Goal: Information Seeking & Learning: Find specific fact

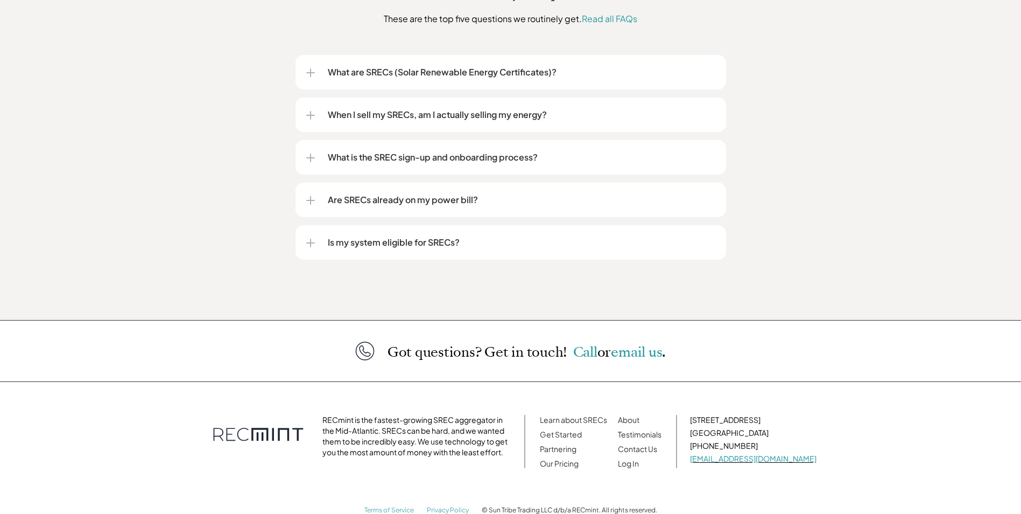
scroll to position [1374, 0]
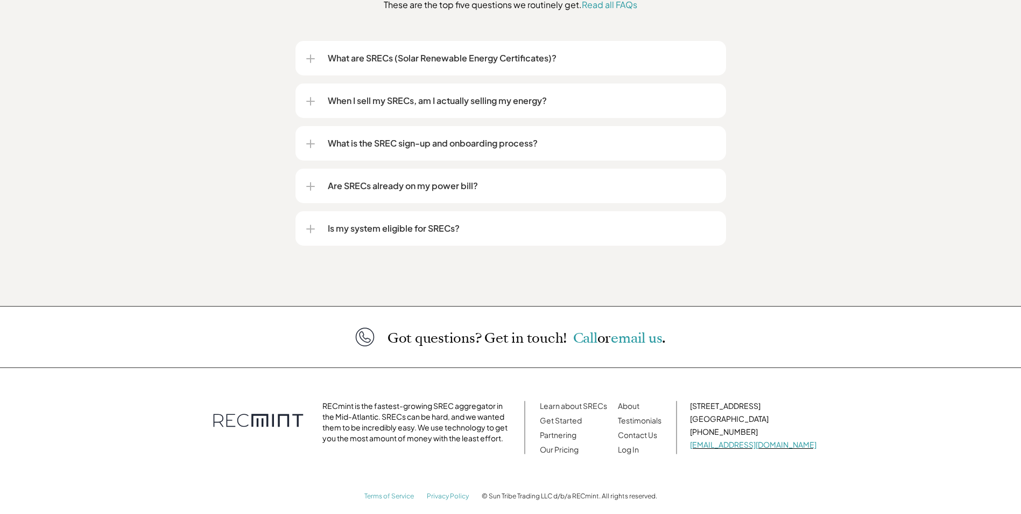
click at [626, 328] on span "email us" at bounding box center [636, 337] width 51 height 19
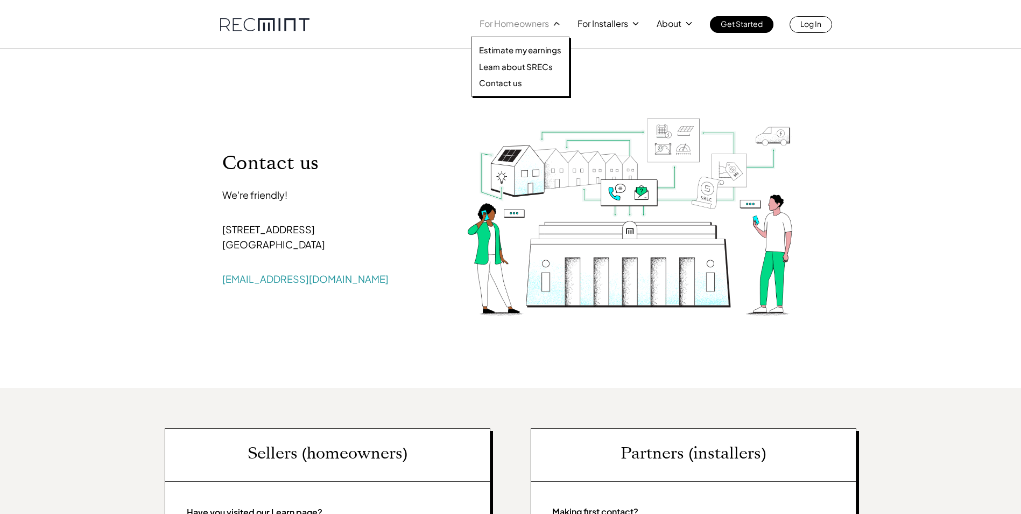
click at [543, 27] on p "For Homeowners" at bounding box center [514, 23] width 69 height 15
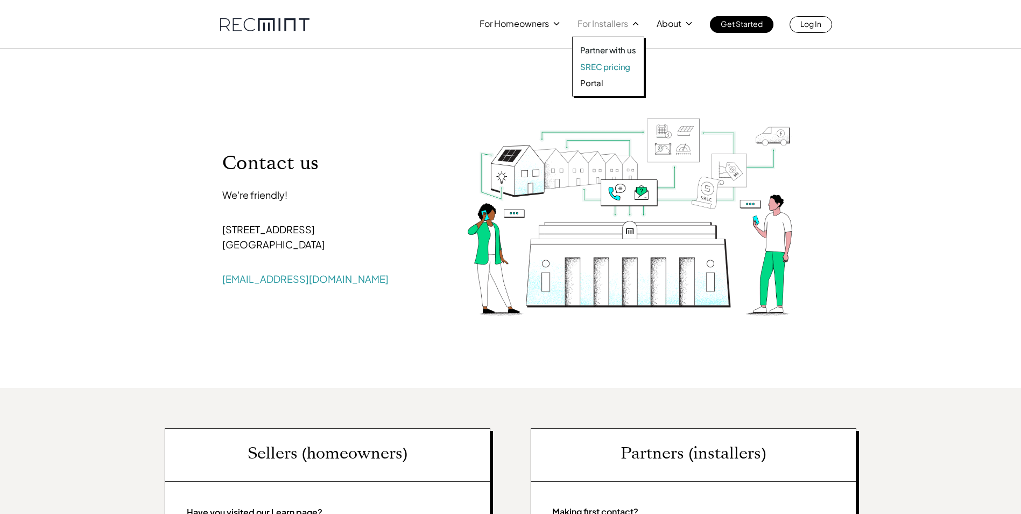
click at [585, 64] on p "SREC pricing" at bounding box center [605, 66] width 50 height 11
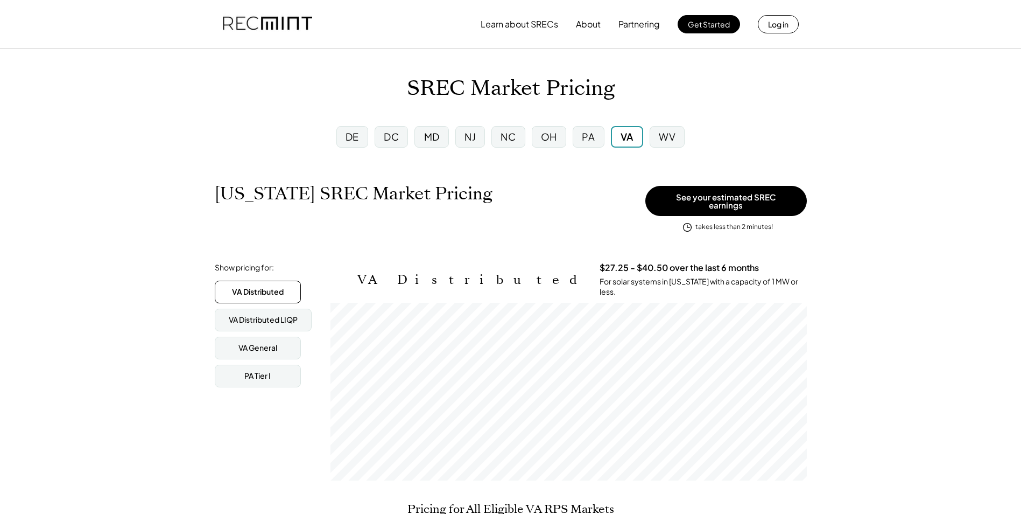
scroll to position [178, 476]
